Goal: Navigation & Orientation: Find specific page/section

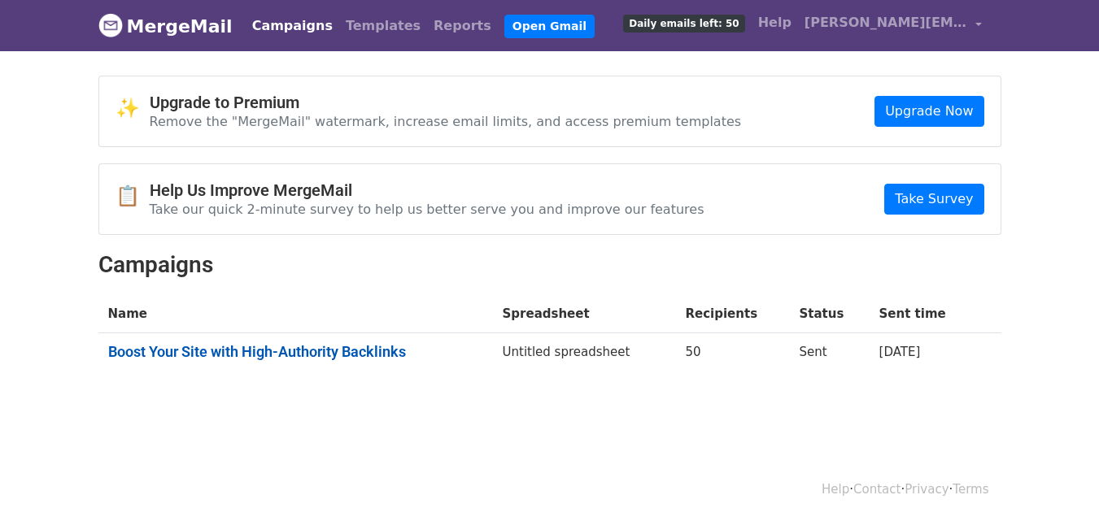
click at [386, 356] on link "Boost Your Site with High-Authority Backlinks" at bounding box center [295, 352] width 375 height 18
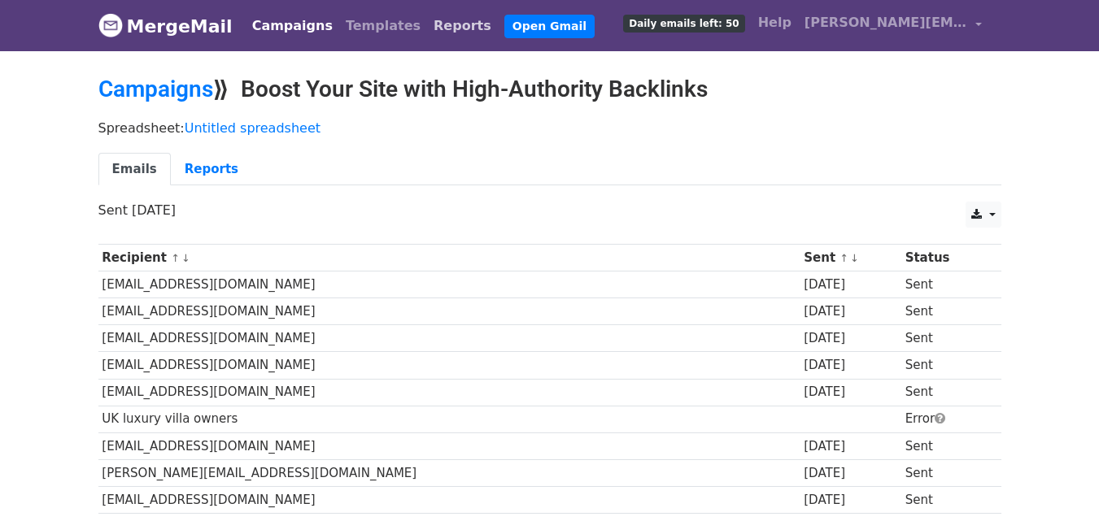
click at [427, 15] on link "Reports" at bounding box center [462, 26] width 71 height 33
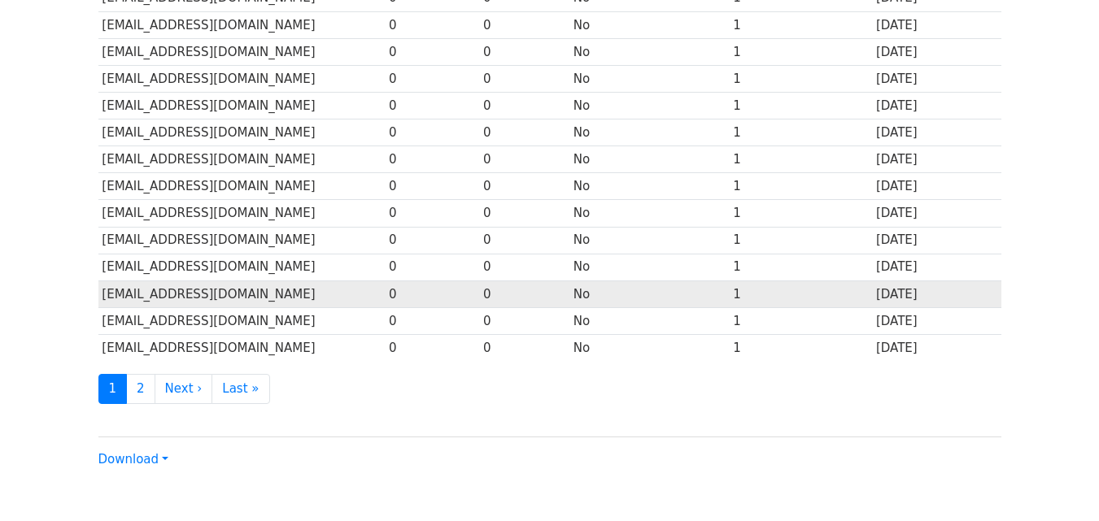
scroll to position [803, 0]
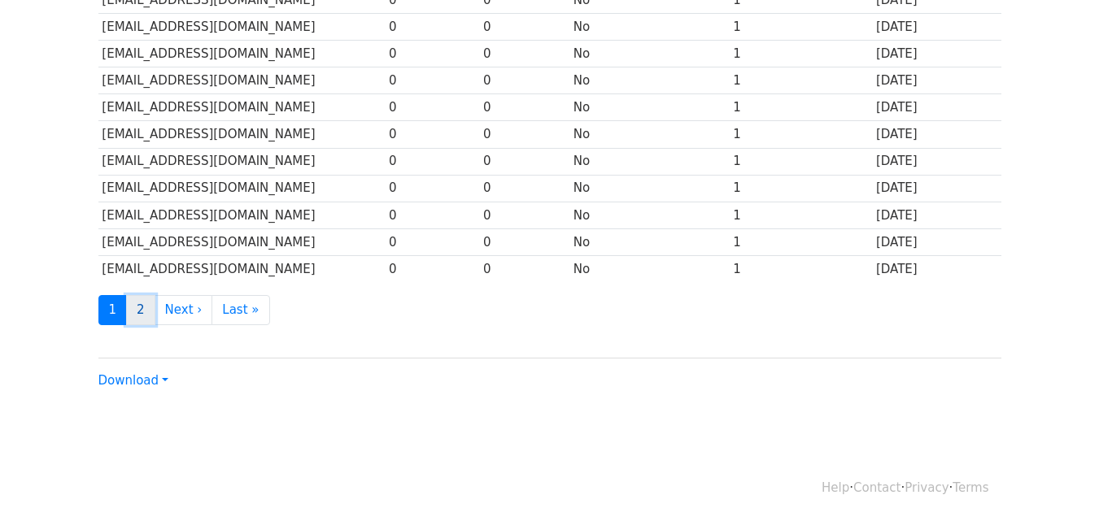
click at [144, 312] on link "2" at bounding box center [140, 310] width 29 height 30
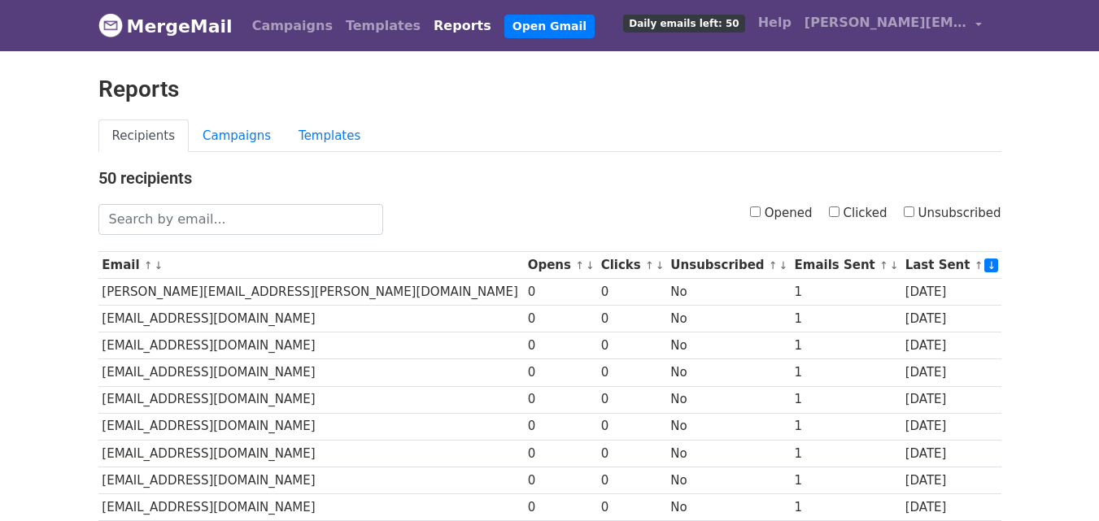
click at [427, 22] on link "Reports" at bounding box center [462, 26] width 71 height 33
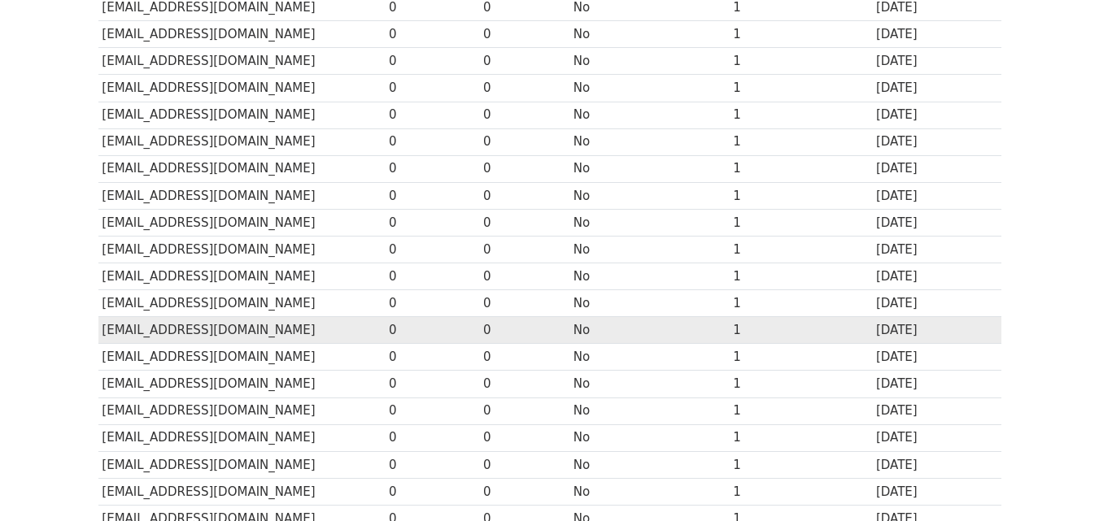
scroll to position [803, 0]
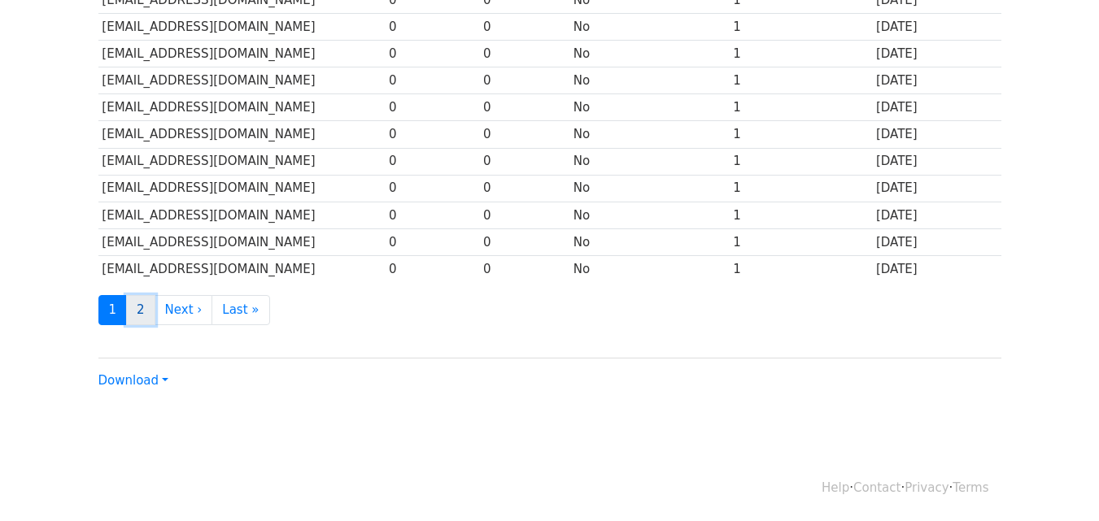
click at [146, 313] on link "2" at bounding box center [140, 310] width 29 height 30
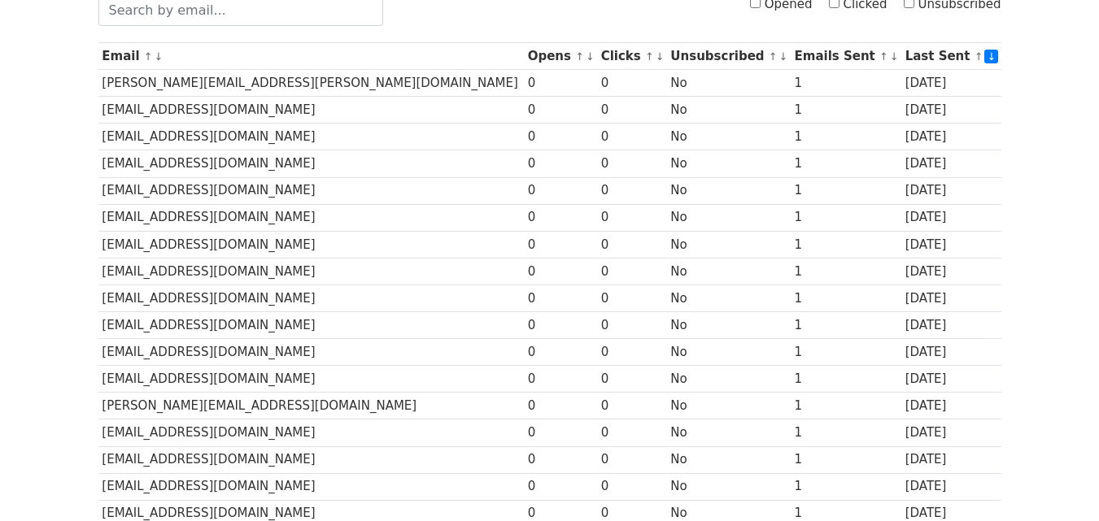
scroll to position [453, 0]
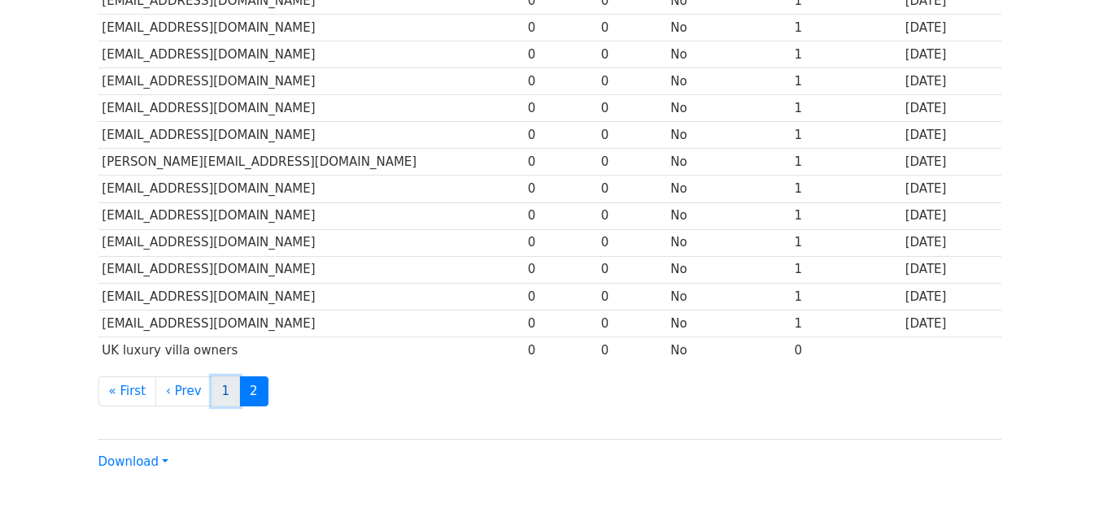
click at [212, 393] on link "1" at bounding box center [225, 391] width 29 height 30
